Goal: Task Accomplishment & Management: Complete application form

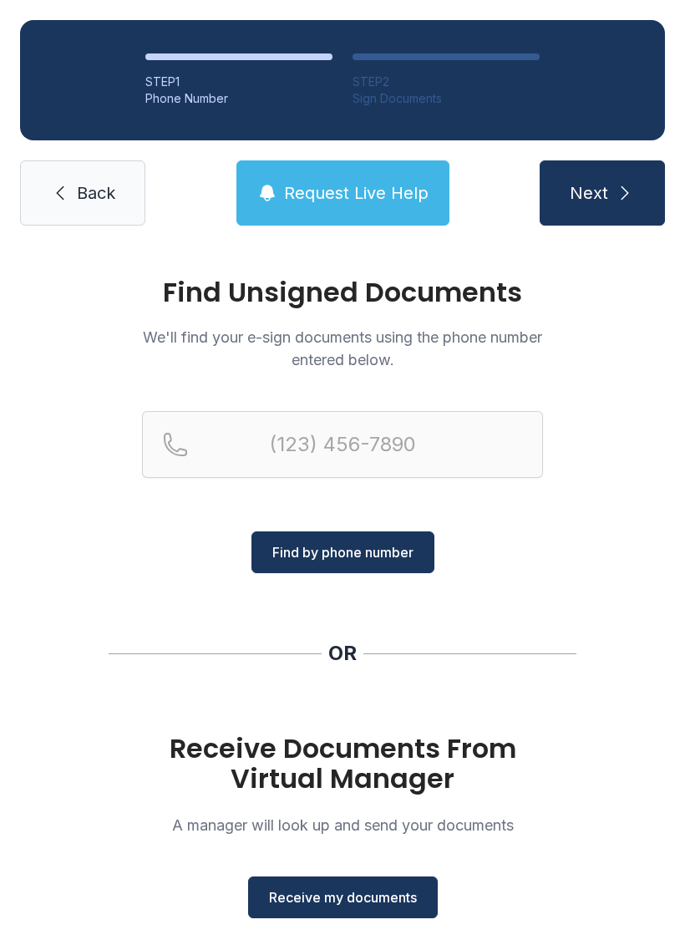
click at [309, 496] on div at bounding box center [342, 471] width 401 height 120
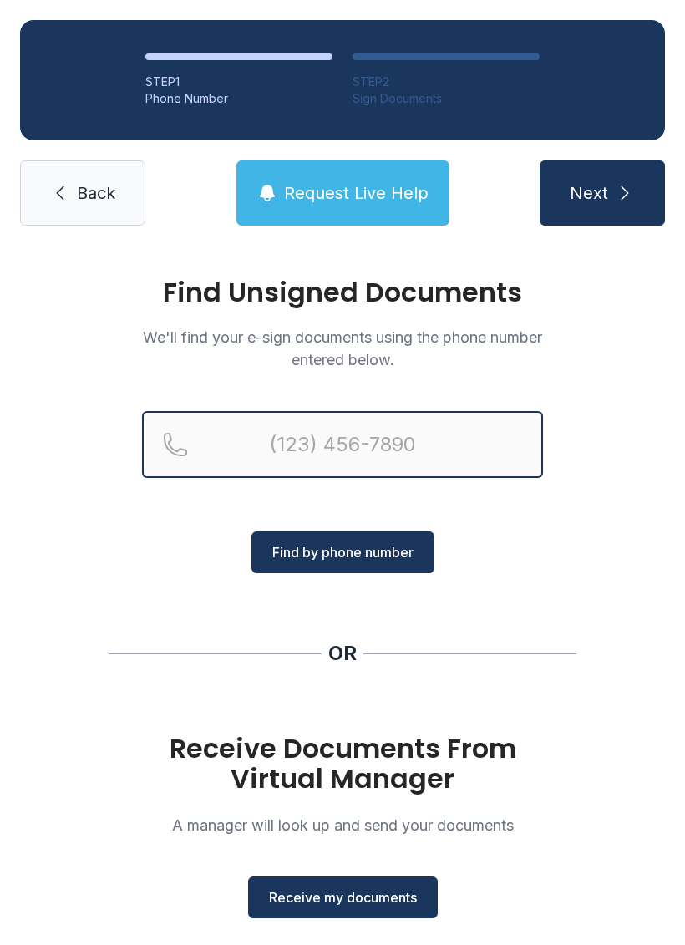
click at [279, 451] on input "Reservation phone number" at bounding box center [342, 444] width 401 height 67
type input "[PHONE_NUMBER]"
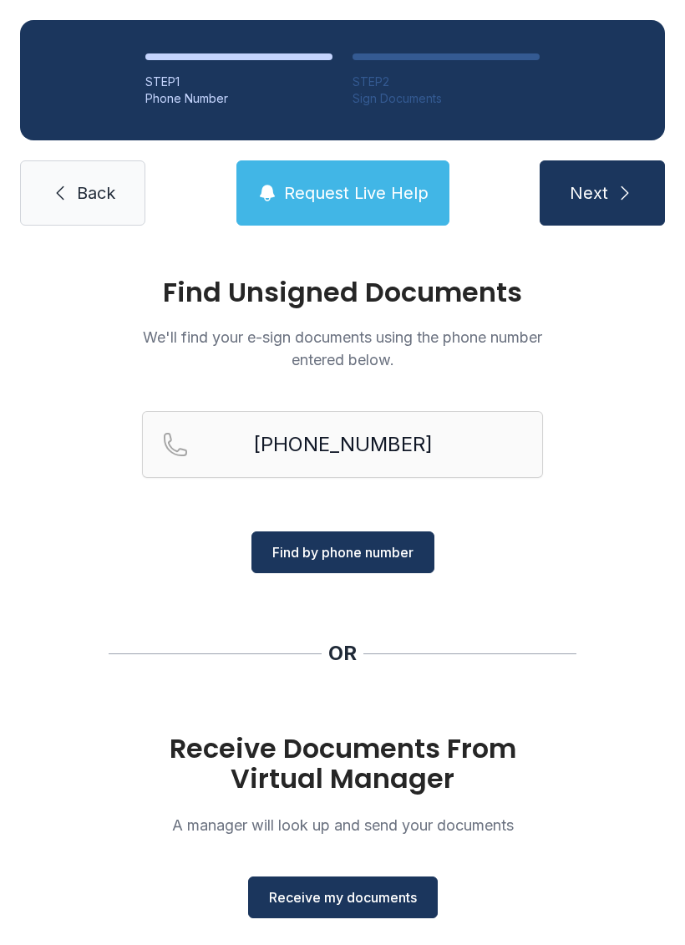
click at [367, 560] on span "Find by phone number" at bounding box center [342, 552] width 141 height 20
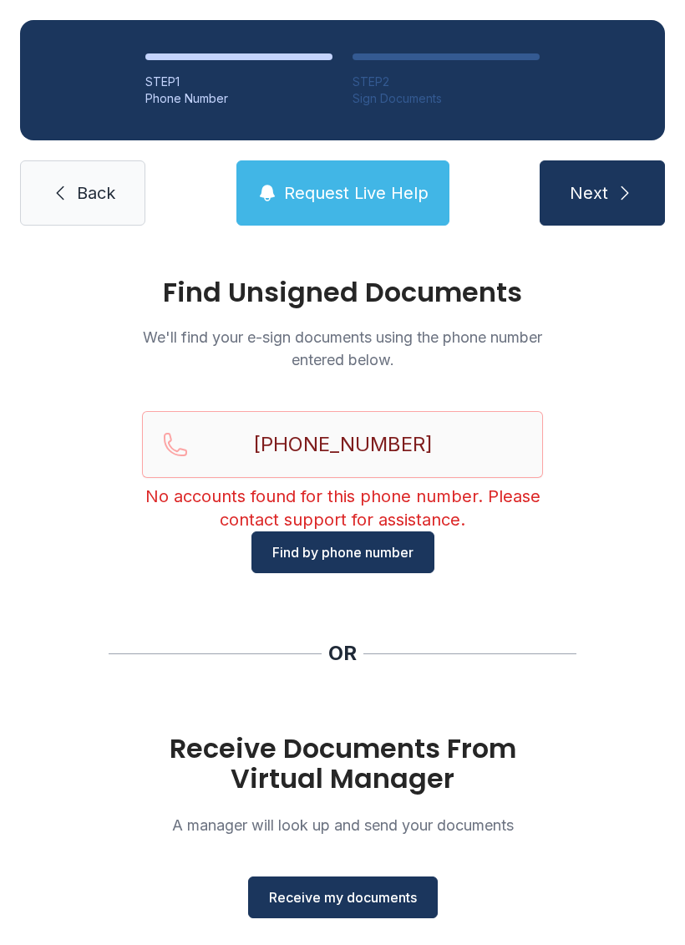
click at [84, 189] on span "Back" at bounding box center [96, 192] width 38 height 23
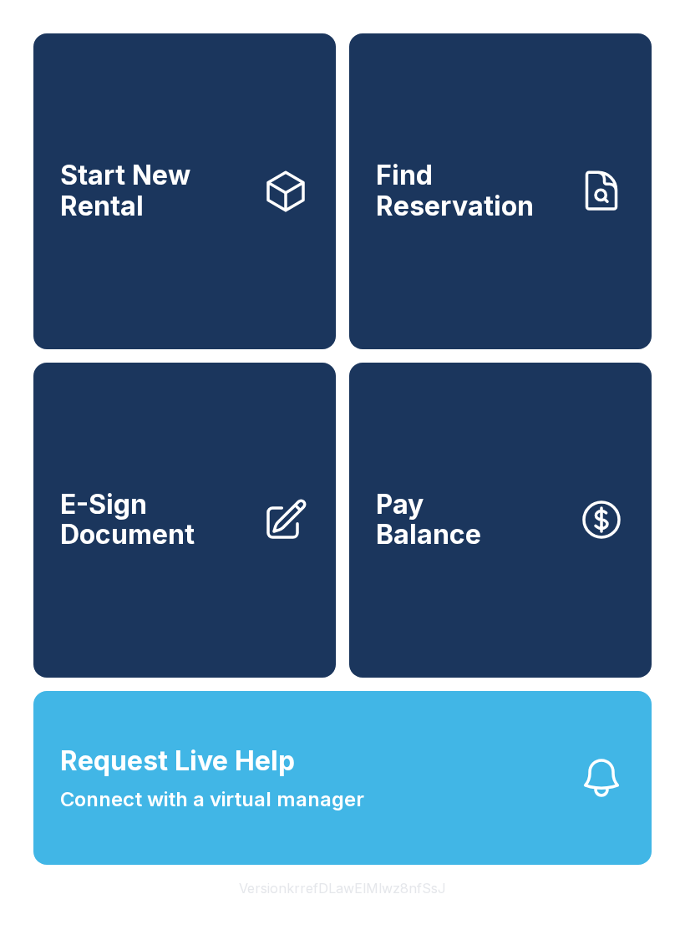
click at [192, 551] on span "E-Sign Document" at bounding box center [154, 520] width 189 height 61
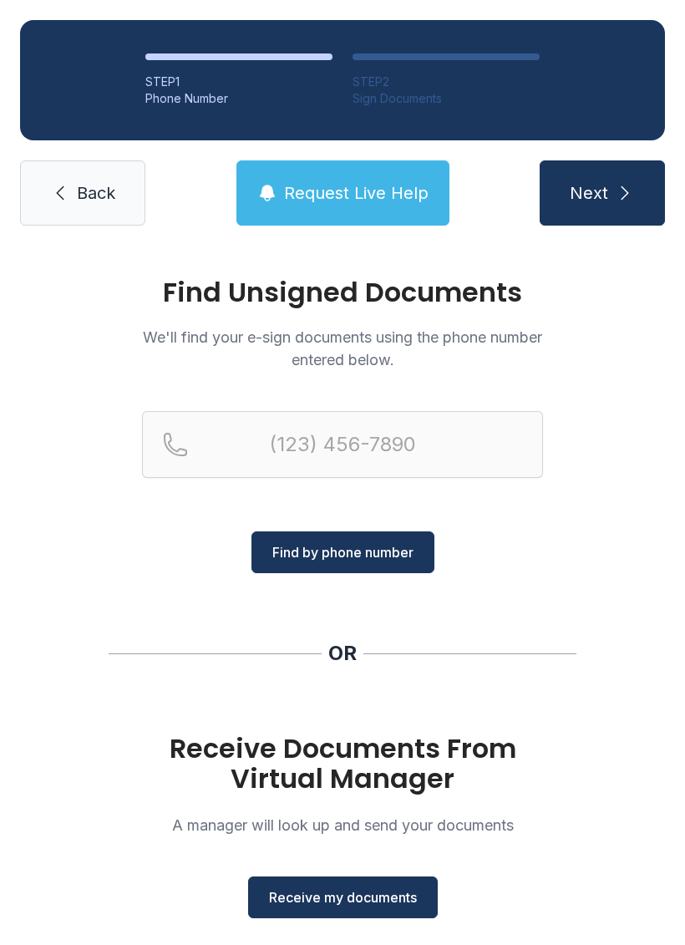
click at [353, 896] on span "Receive my documents" at bounding box center [343, 897] width 148 height 20
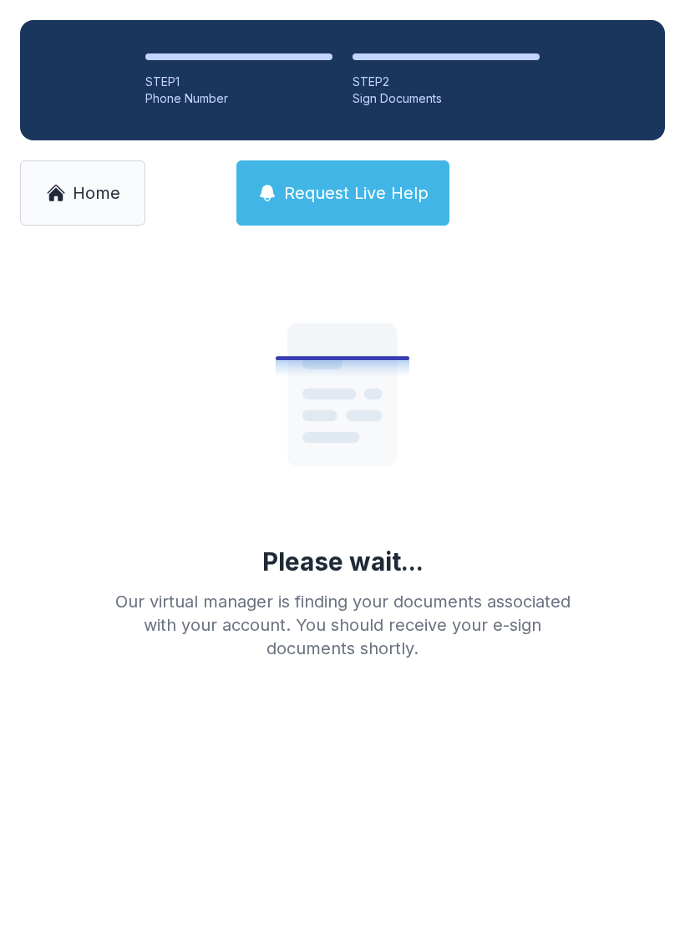
click at [99, 195] on span "Home" at bounding box center [97, 192] width 48 height 23
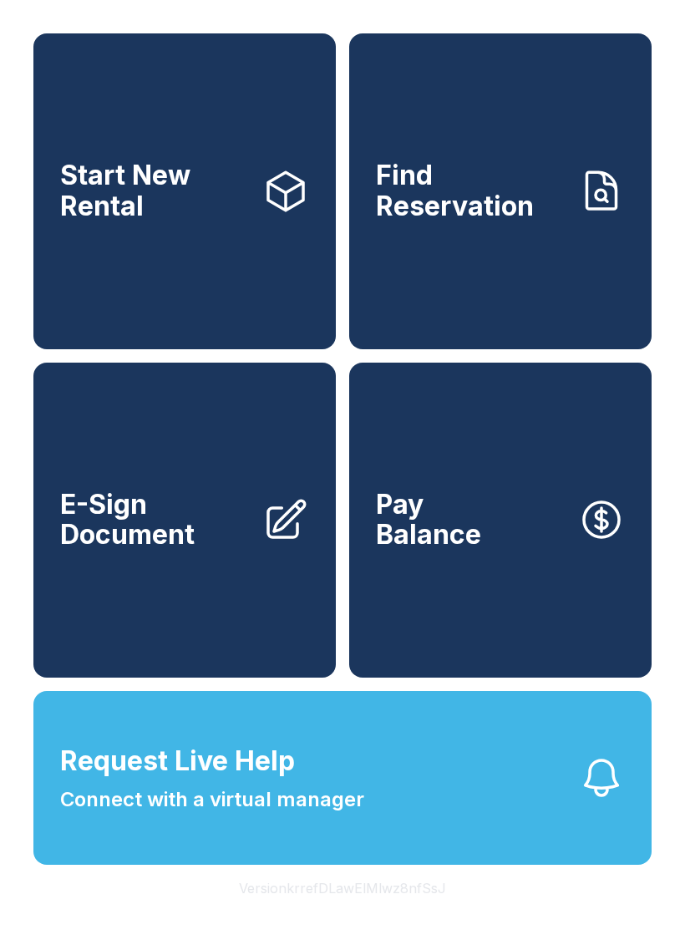
click at [276, 543] on icon at bounding box center [285, 519] width 47 height 47
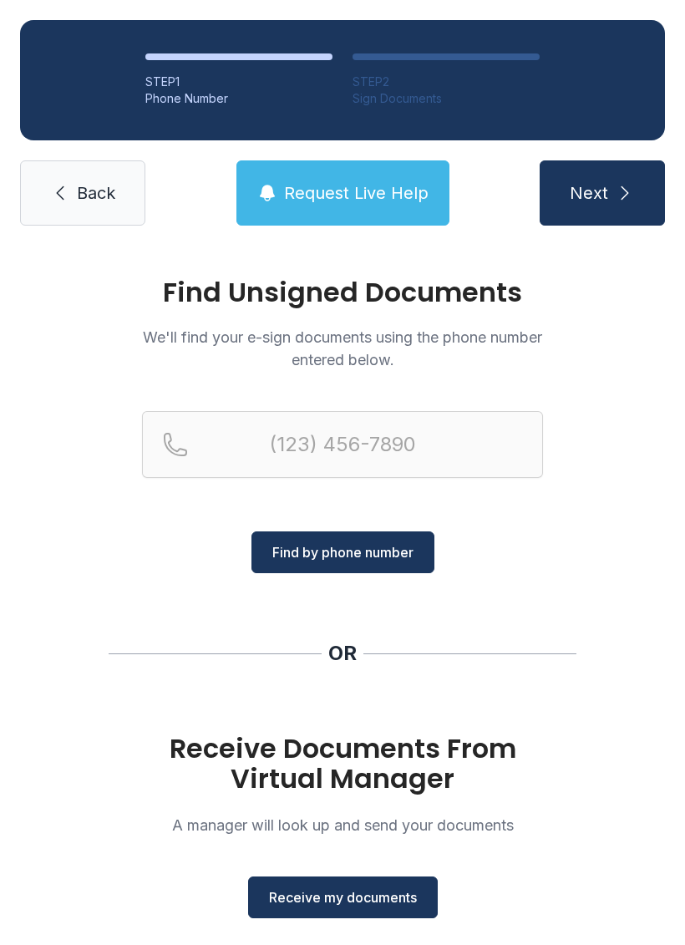
click at [351, 894] on span "Receive my documents" at bounding box center [343, 897] width 148 height 20
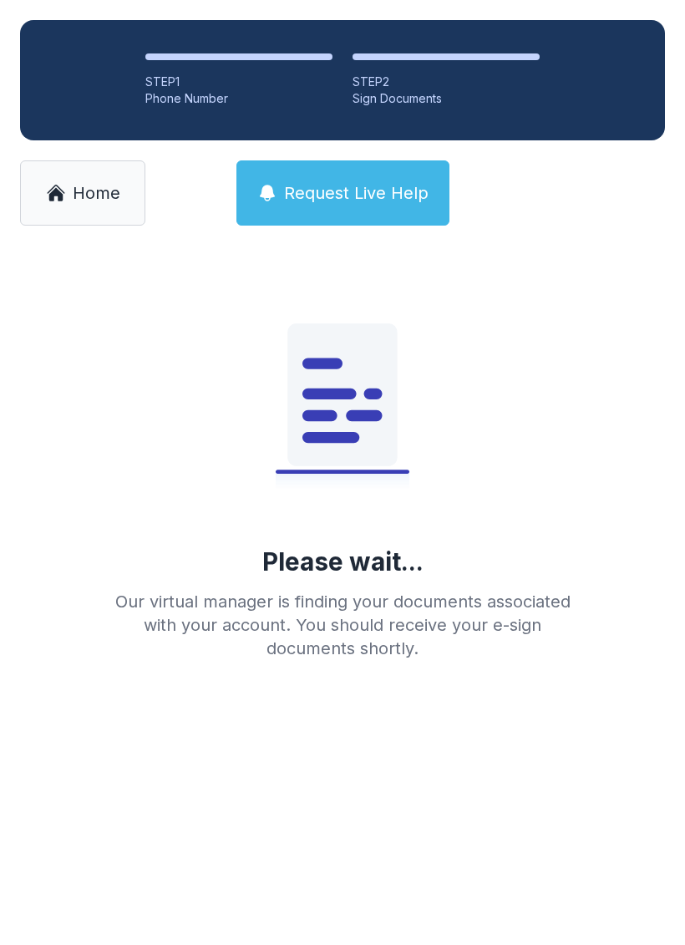
click at [97, 191] on span "Home" at bounding box center [97, 192] width 48 height 23
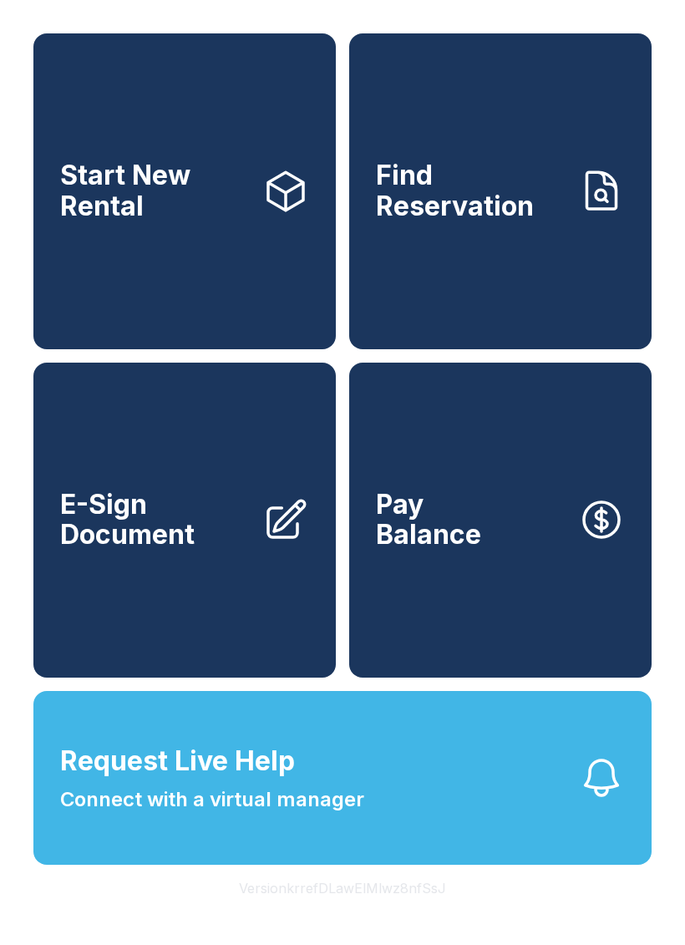
click at [196, 551] on span "E-Sign Document" at bounding box center [154, 520] width 189 height 61
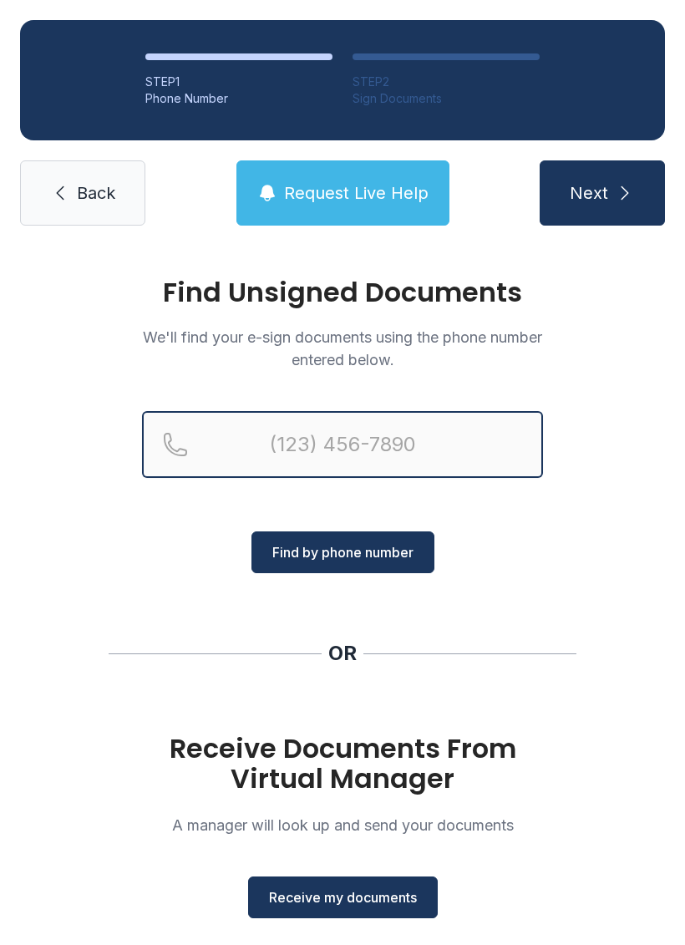
click at [246, 448] on input "Reservation phone number" at bounding box center [342, 444] width 401 height 67
type input "[PHONE_NUMBER]"
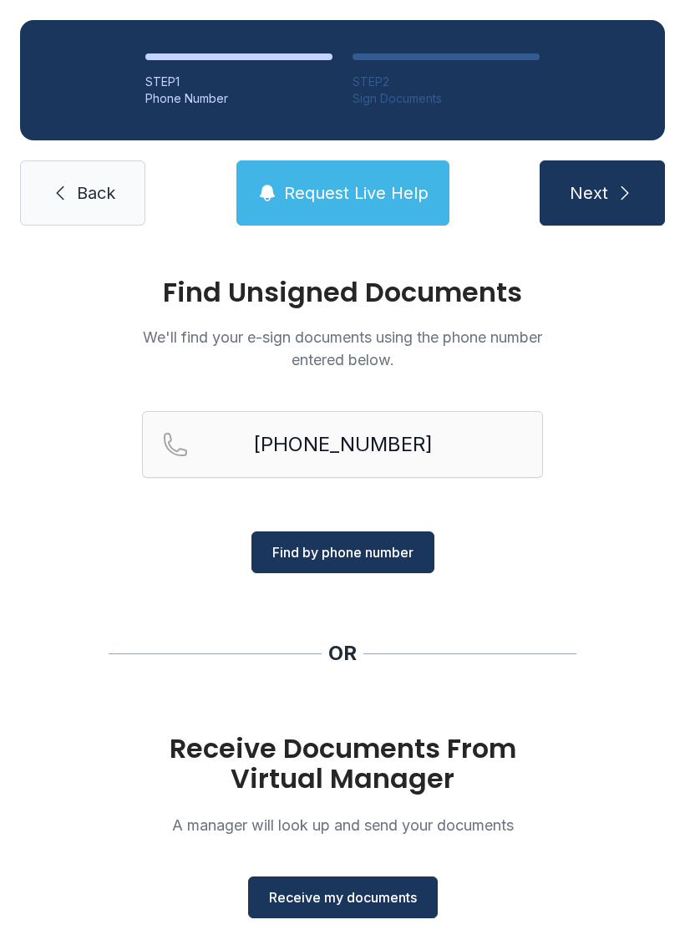
click at [371, 551] on span "Find by phone number" at bounding box center [342, 552] width 141 height 20
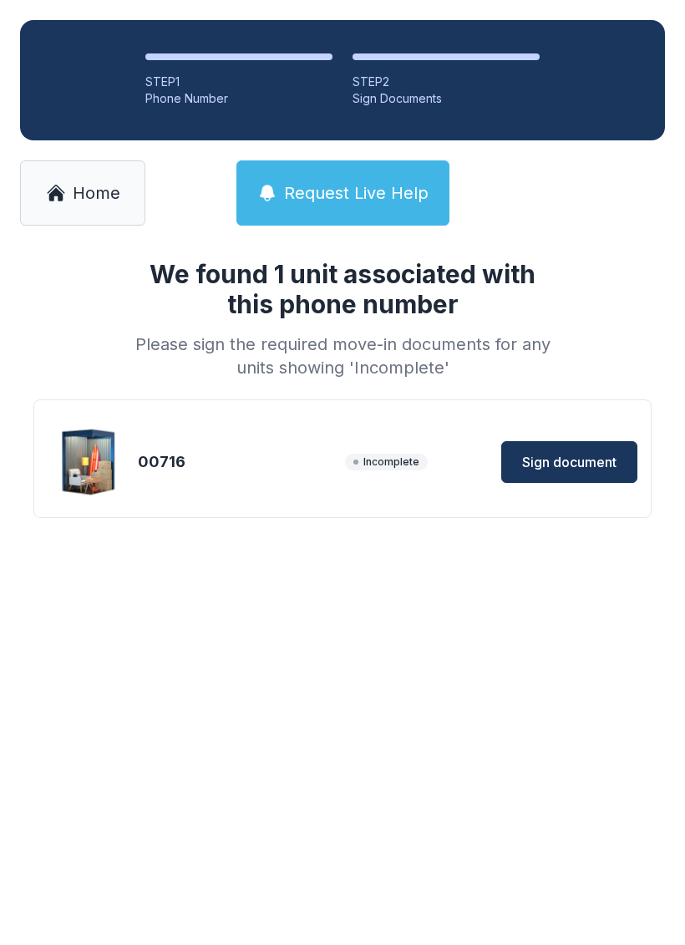
click at [571, 460] on span "Sign document" at bounding box center [569, 462] width 94 height 20
